Goal: Check status: Check status

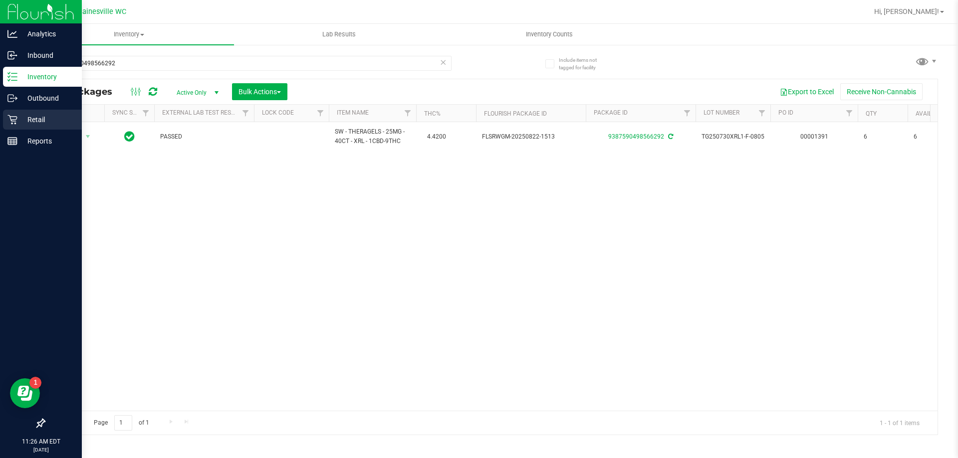
click at [31, 120] on p "Retail" at bounding box center [47, 120] width 60 height 12
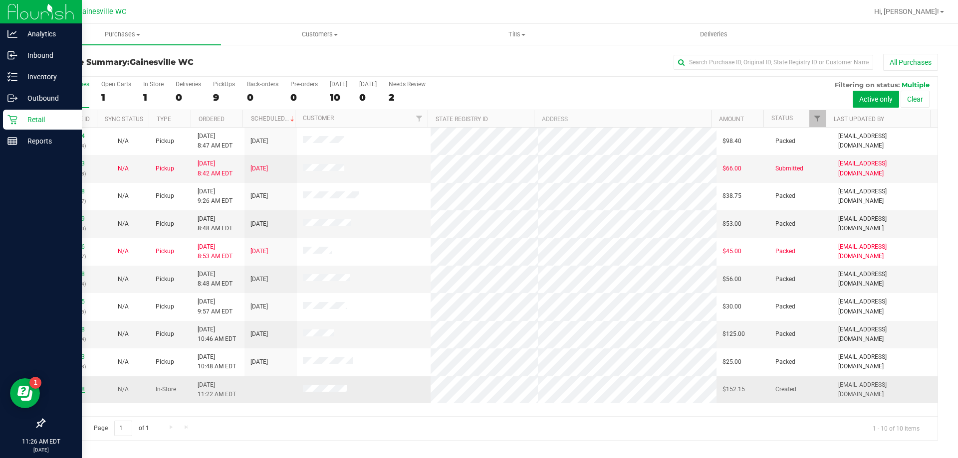
click at [71, 390] on link "11993268" at bounding box center [71, 389] width 28 height 7
